Goal: Check status: Check status

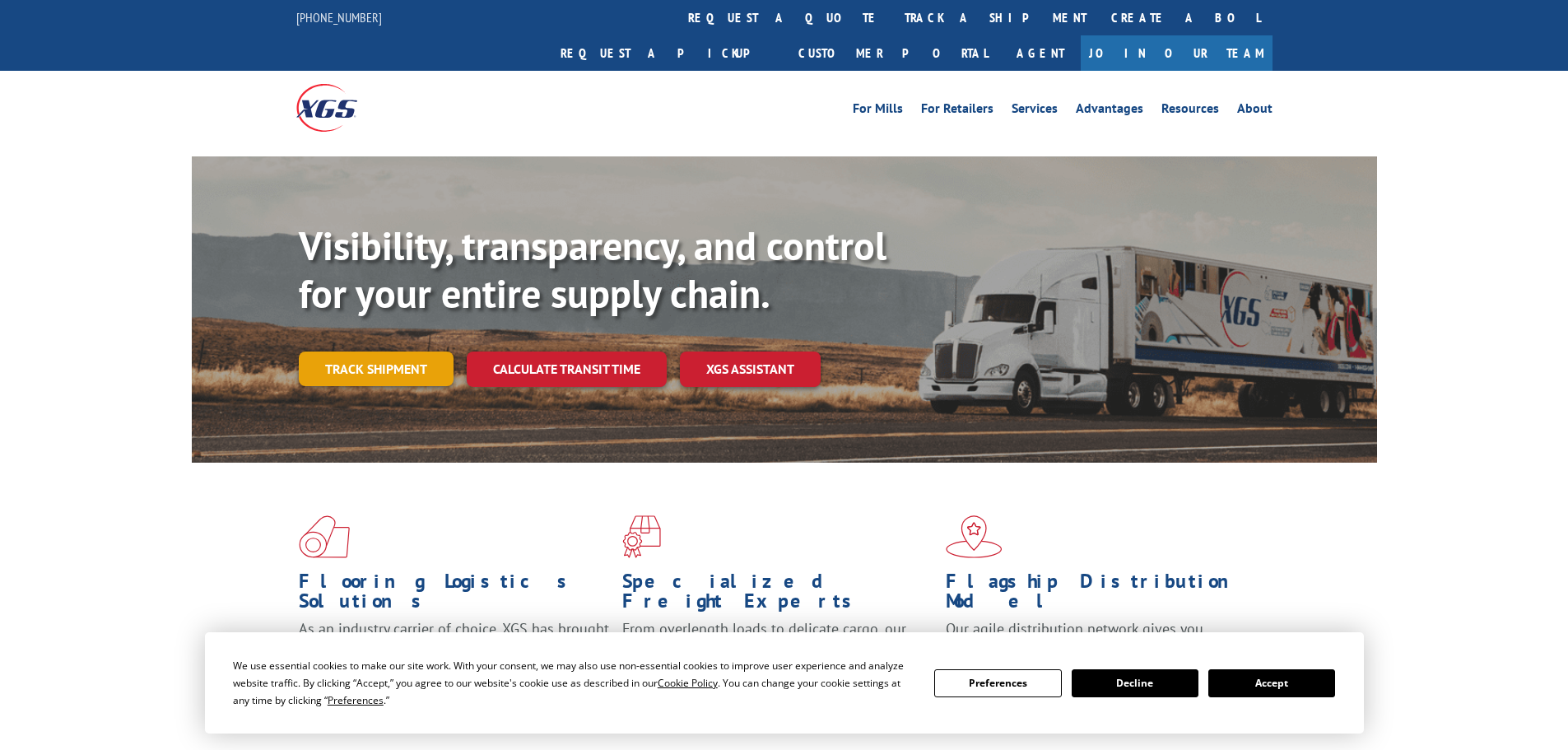
click at [365, 351] on link "Track shipment" at bounding box center [376, 369] width 155 height 34
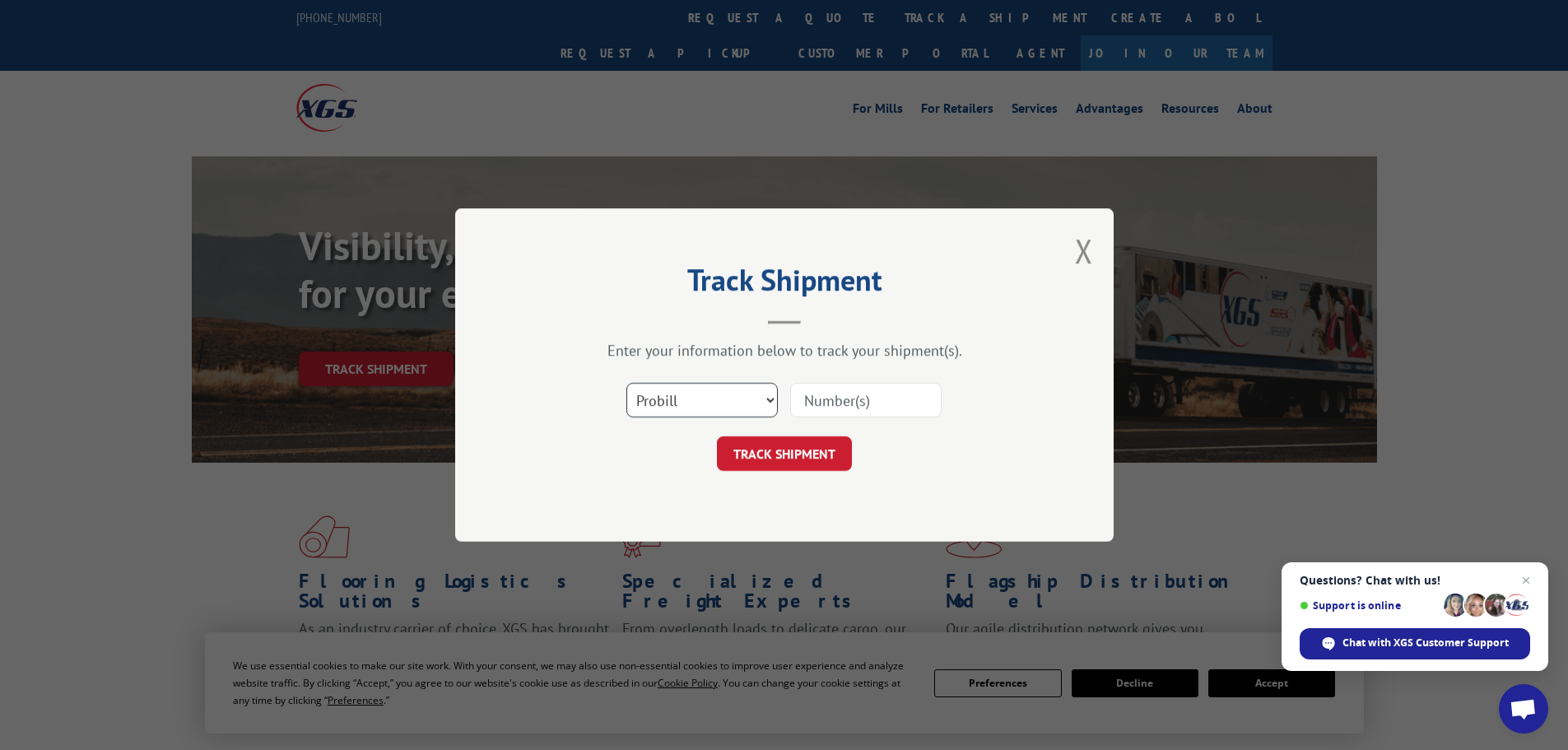
click at [766, 396] on select "Select category... Probill BOL PO" at bounding box center [702, 400] width 151 height 34
select select "po"
click at [627, 383] on select "Select category... Probill BOL PO" at bounding box center [702, 400] width 151 height 34
click at [842, 401] on input at bounding box center [866, 400] width 151 height 34
paste input "83509796"
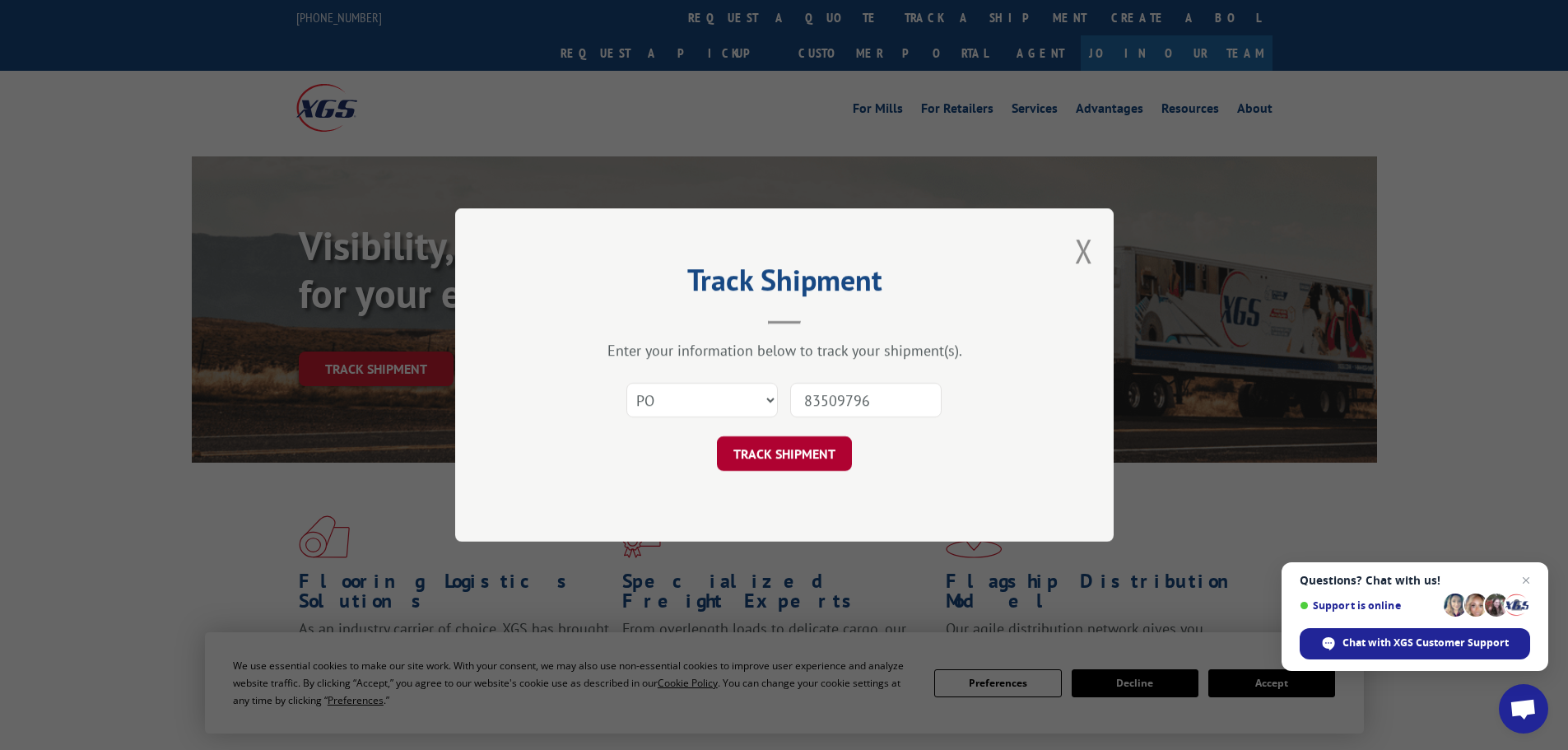
type input "83509796"
click at [759, 451] on button "TRACK SHIPMENT" at bounding box center [784, 454] width 135 height 34
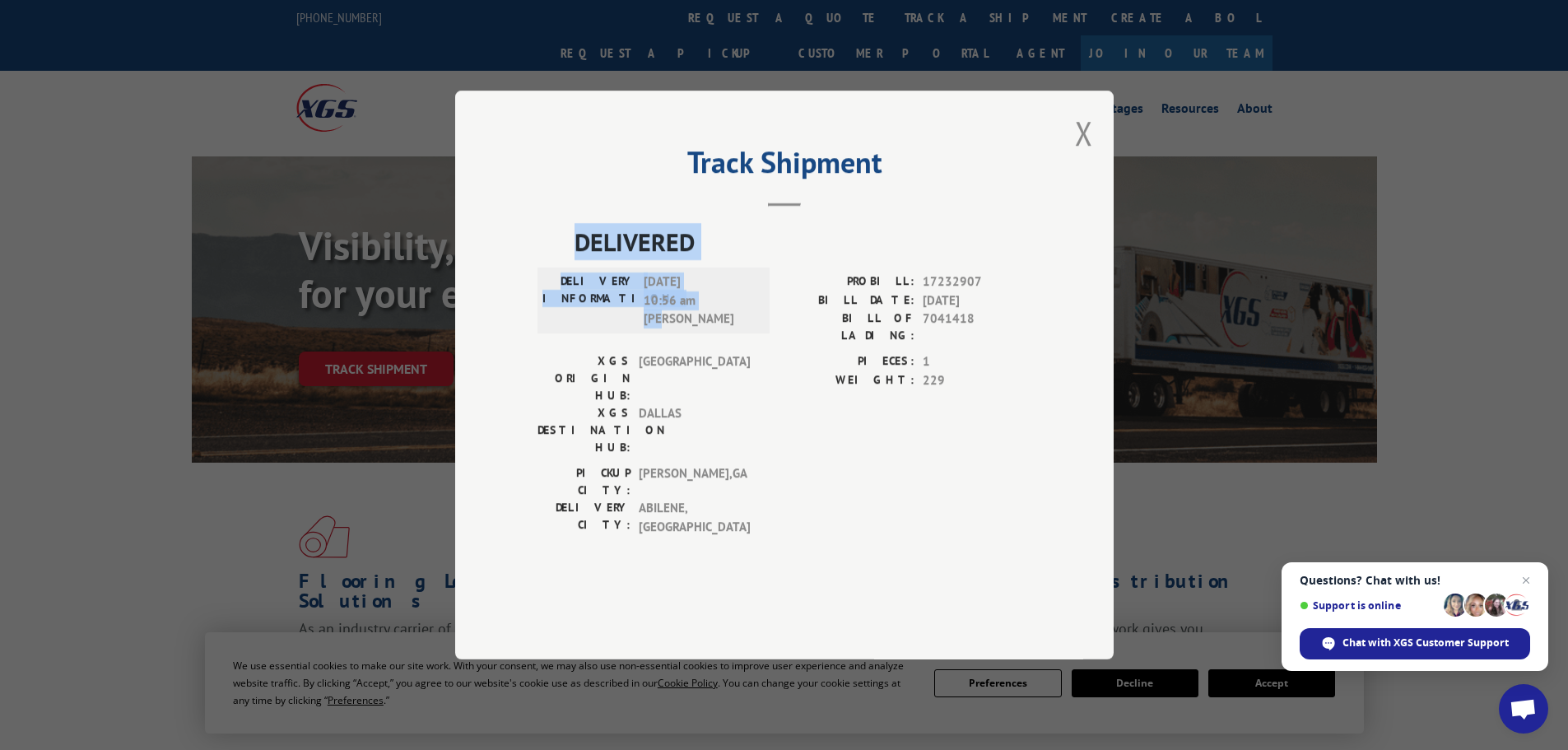
drag, startPoint x: 667, startPoint y: 371, endPoint x: 549, endPoint y: 294, distance: 140.9
click at [549, 294] on div "DELIVERED DELIVERY INFORMATION: [DATE] 10:56 am [PERSON_NAME]: 17232907 BILL DA…" at bounding box center [785, 383] width 494 height 321
copy div "DELIVERED DELIVERY INFORMATION: [DATE] 10:56 am [PERSON_NAME]"
drag, startPoint x: 389, startPoint y: 407, endPoint x: 572, endPoint y: 338, distance: 195.6
click at [392, 403] on div "Track Shipment DELIVERED DELIVERY INFORMATION: [DATE] 10:56 am [PERSON_NAME]: 1…" at bounding box center [784, 375] width 1568 height 750
